Goal: Task Accomplishment & Management: Use online tool/utility

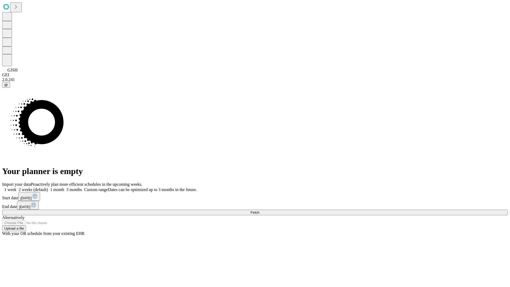
click at [259, 210] on span "Fetch" at bounding box center [255, 212] width 9 height 4
